Goal: Task Accomplishment & Management: Manage account settings

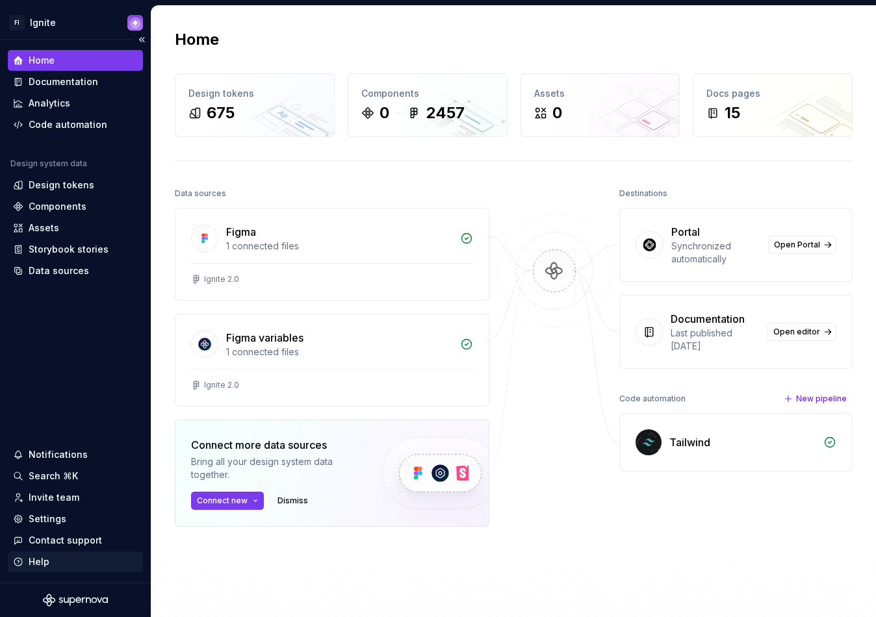
click at [39, 562] on div "Help" at bounding box center [39, 561] width 21 height 13
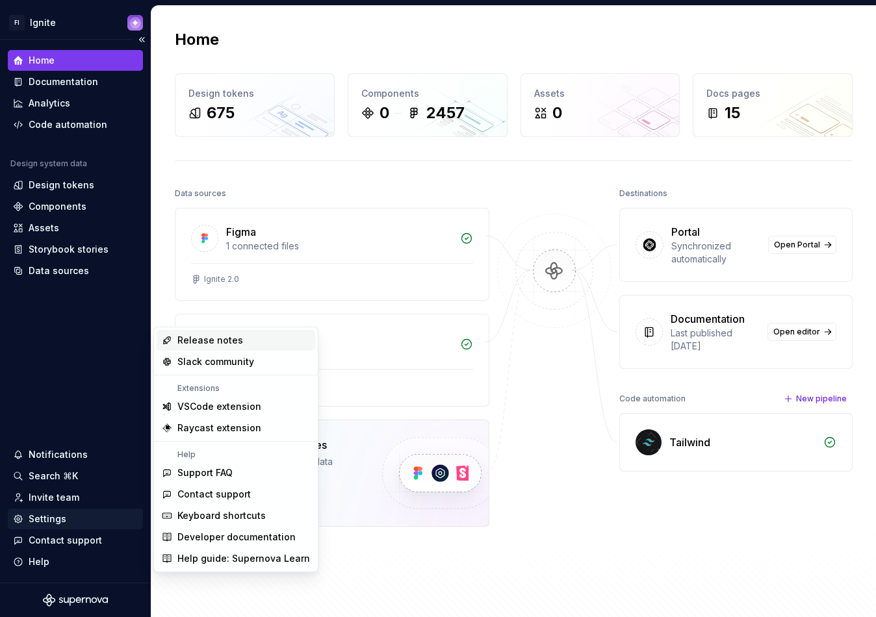
click at [57, 522] on div "Settings" at bounding box center [48, 518] width 38 height 13
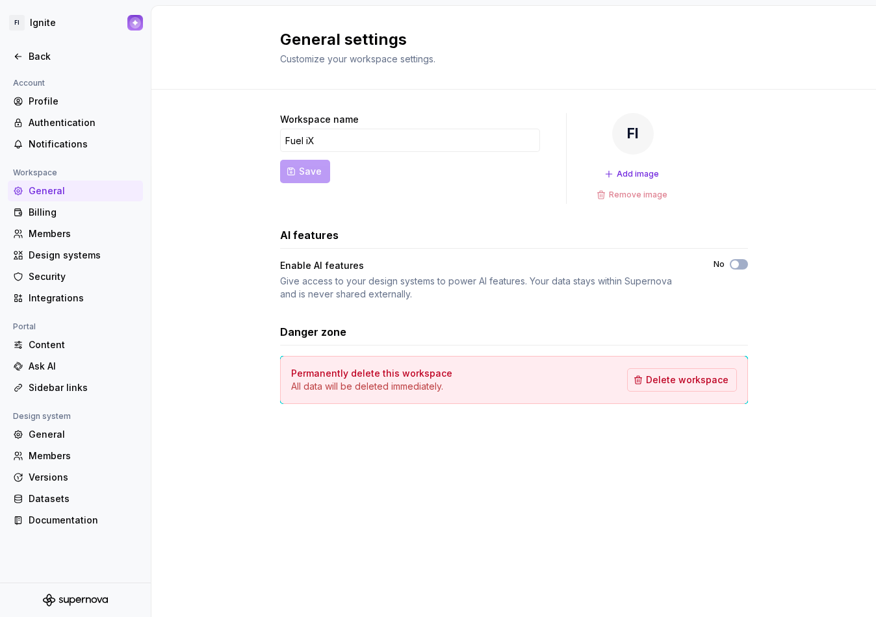
click at [57, 522] on div "Documentation" at bounding box center [83, 520] width 109 height 13
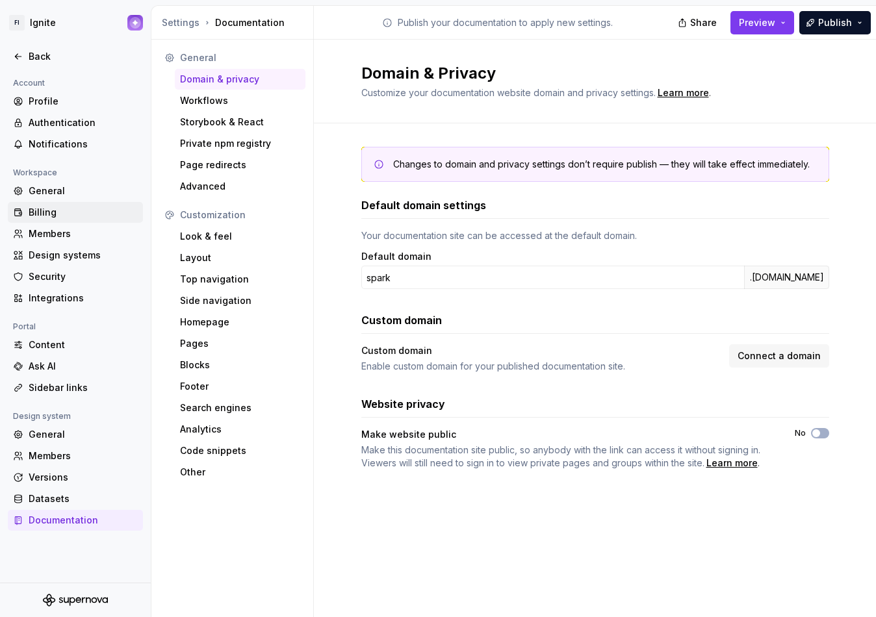
click at [57, 216] on div "Billing" at bounding box center [83, 212] width 109 height 13
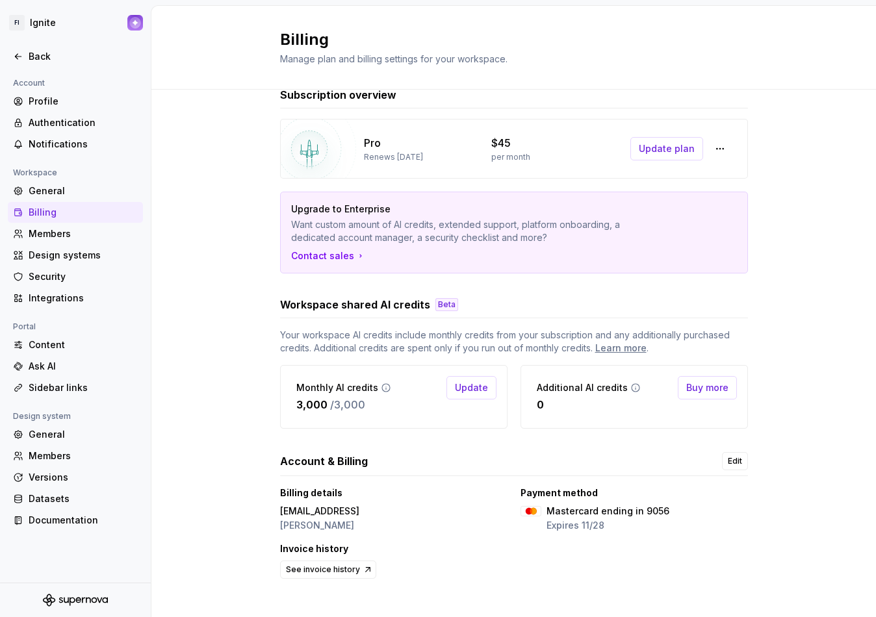
scroll to position [40, 0]
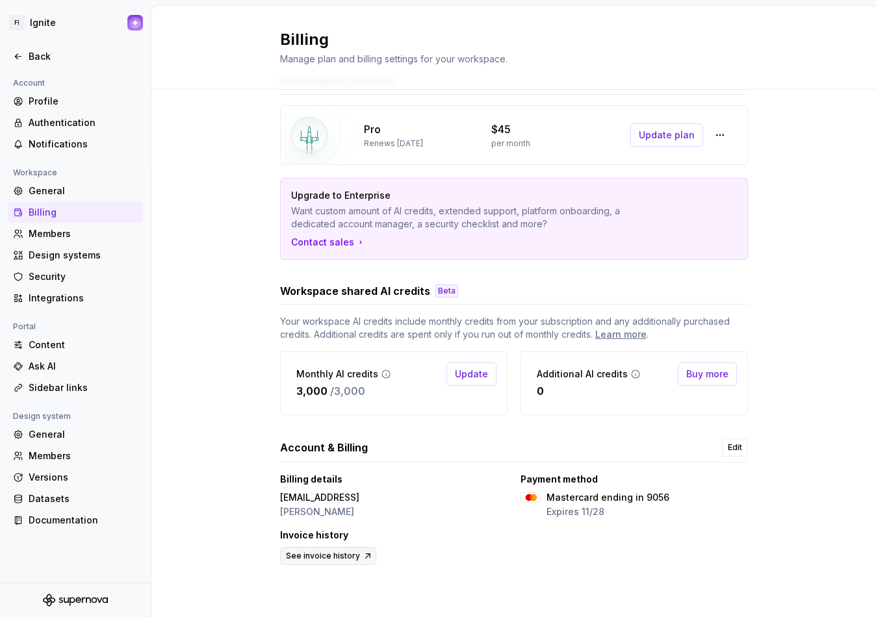
click at [346, 555] on span "See invoice history" at bounding box center [323, 556] width 74 height 10
